Goal: Task Accomplishment & Management: Complete application form

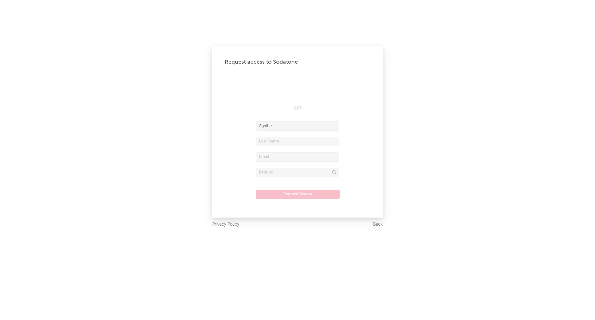
type input "Agathe"
type input "Sourang"
type input "[EMAIL_ADDRESS][DOMAIN_NAME]"
drag, startPoint x: 327, startPoint y: 157, endPoint x: 239, endPoint y: 156, distance: 88.1
click at [239, 156] on form "[PERSON_NAME] [EMAIL_ADDRESS][DOMAIN_NAME] Request Access" at bounding box center [298, 163] width 146 height 84
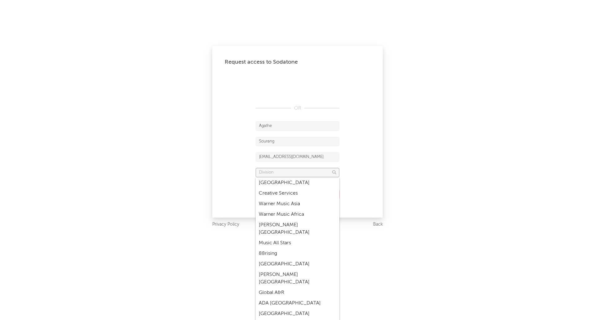
click at [285, 175] on input "text" at bounding box center [298, 172] width 84 height 9
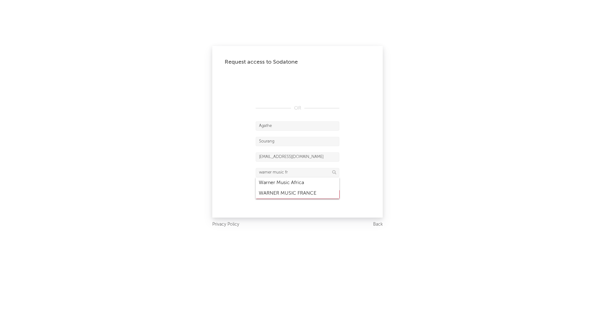
click at [290, 192] on div "WARNER MUSIC FRANCE" at bounding box center [298, 193] width 84 height 11
type input "WARNER MUSIC FRANCE"
click at [294, 192] on button "Request Access" at bounding box center [298, 193] width 84 height 9
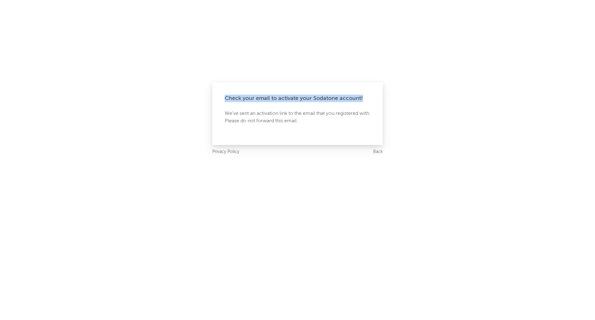
drag, startPoint x: 364, startPoint y: 98, endPoint x: 218, endPoint y: 93, distance: 145.9
click at [218, 93] on div "Check your email to activate your Sodatone account! We've sent an activation li…" at bounding box center [297, 113] width 171 height 63
copy div "Check your email to activate your Sodatone account!"
